Goal: Check status

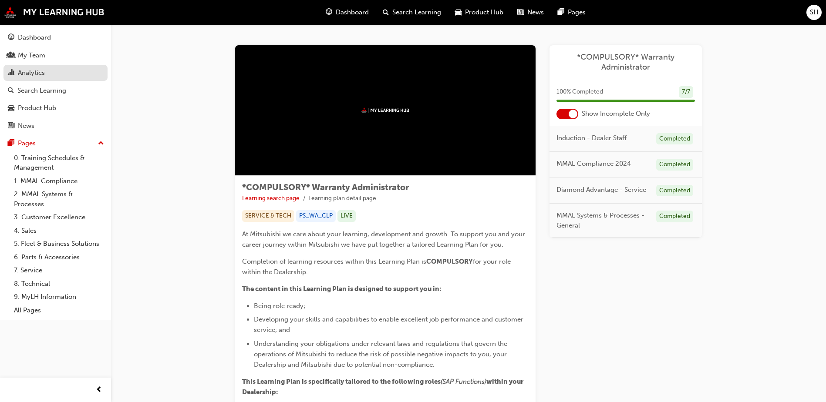
click at [24, 76] on div "Analytics" at bounding box center [31, 73] width 27 height 10
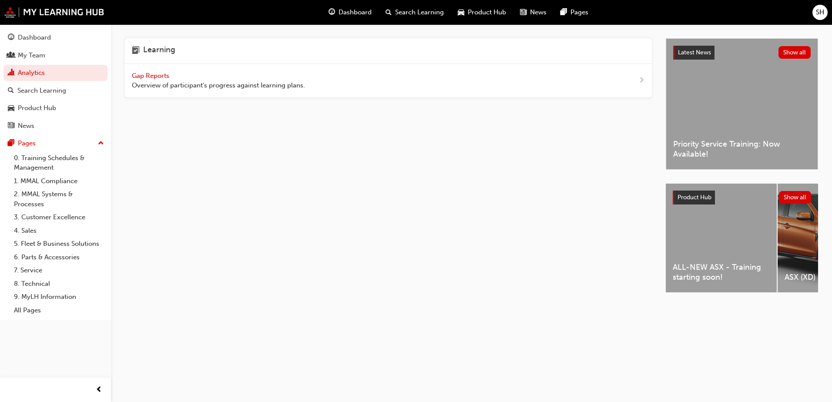
click at [151, 72] on span "Gap Reports" at bounding box center [151, 76] width 39 height 8
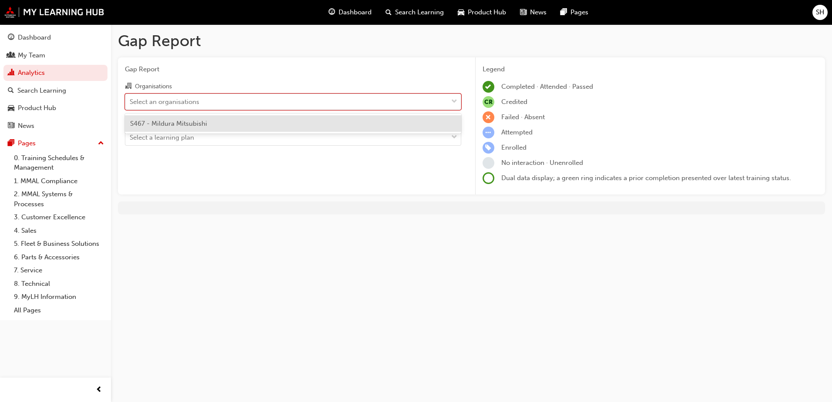
click at [248, 107] on div "Select an organisations" at bounding box center [286, 101] width 322 height 15
click at [131, 105] on input "Organisations option S467 - Mildura Mitsubishi focused, 1 of 1. 1 result availa…" at bounding box center [130, 100] width 1 height 7
click at [207, 126] on div "S467 - Mildura Mitsubishi" at bounding box center [293, 123] width 336 height 17
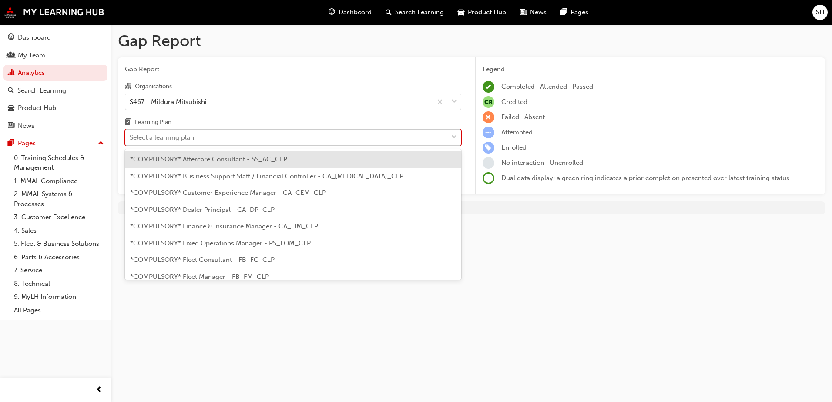
click at [458, 138] on div at bounding box center [454, 138] width 13 height 16
click at [131, 138] on input "Learning Plan option *COMPULSORY* Aftercare Consultant - SS_AC_CLP focused, 1 o…" at bounding box center [130, 137] width 1 height 7
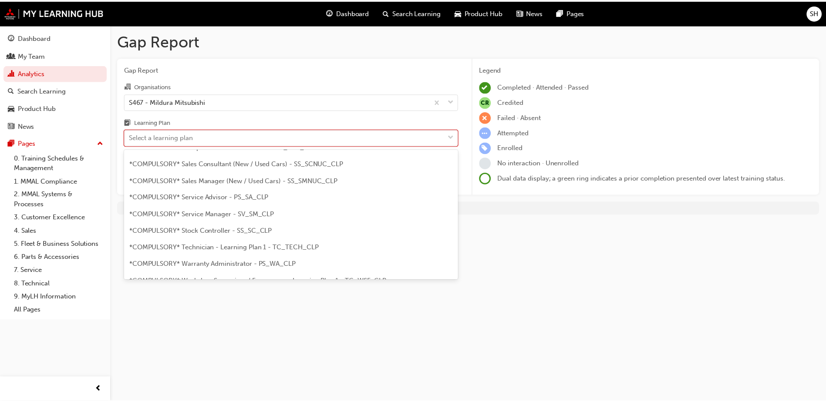
scroll to position [303, 0]
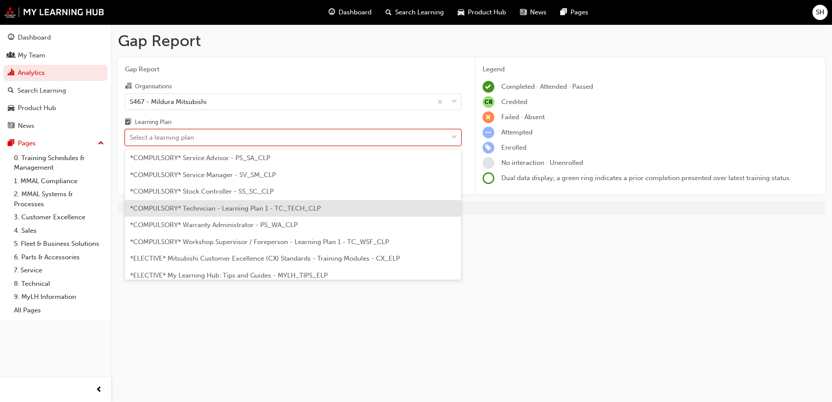
click at [219, 211] on span "*COMPULSORY* Technician - Learning Plan 1 - TC_TECH_CLP" at bounding box center [225, 209] width 191 height 8
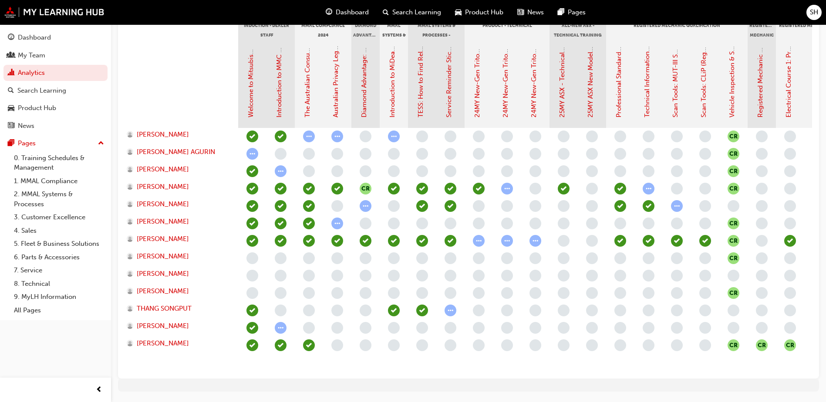
scroll to position [203, 0]
